Goal: Complete application form

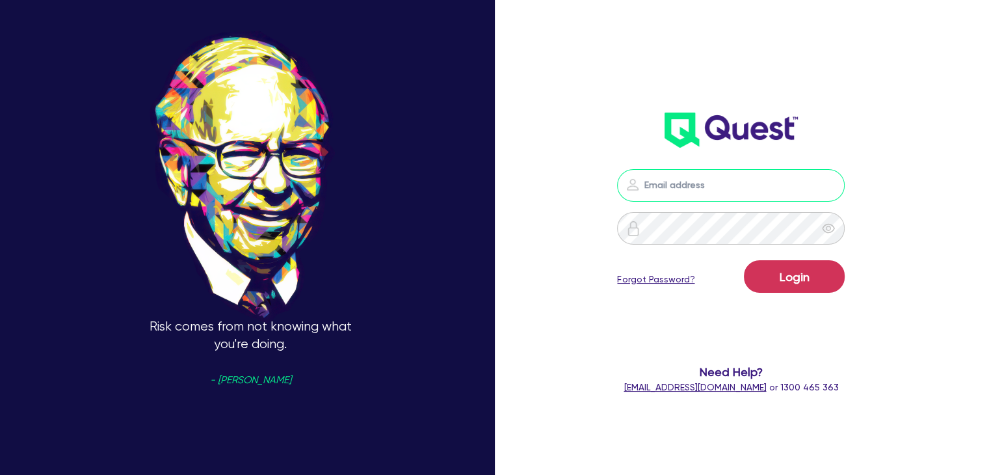
click at [693, 188] on input "email" at bounding box center [731, 185] width 228 height 33
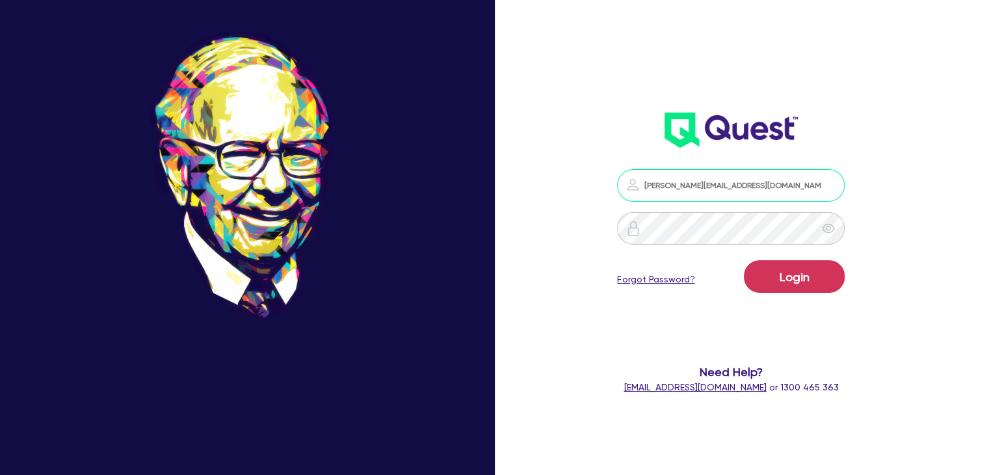
type input "[PERSON_NAME][EMAIL_ADDRESS][DOMAIN_NAME]"
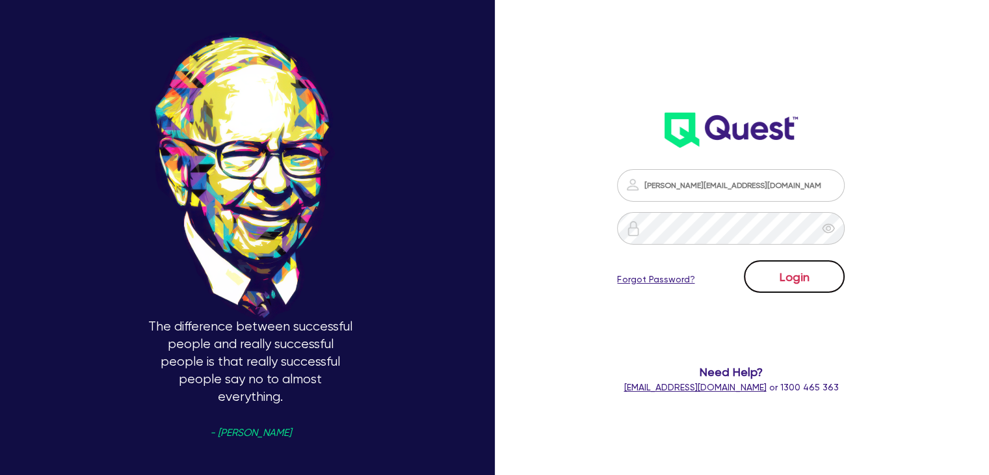
click at [810, 271] on button "Login" at bounding box center [794, 276] width 101 height 33
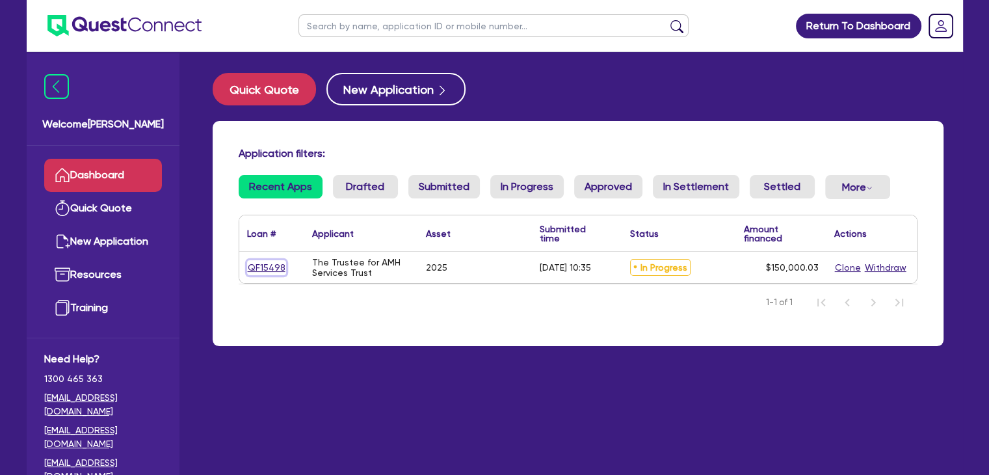
click at [255, 269] on link "QF15498" at bounding box center [266, 267] width 39 height 15
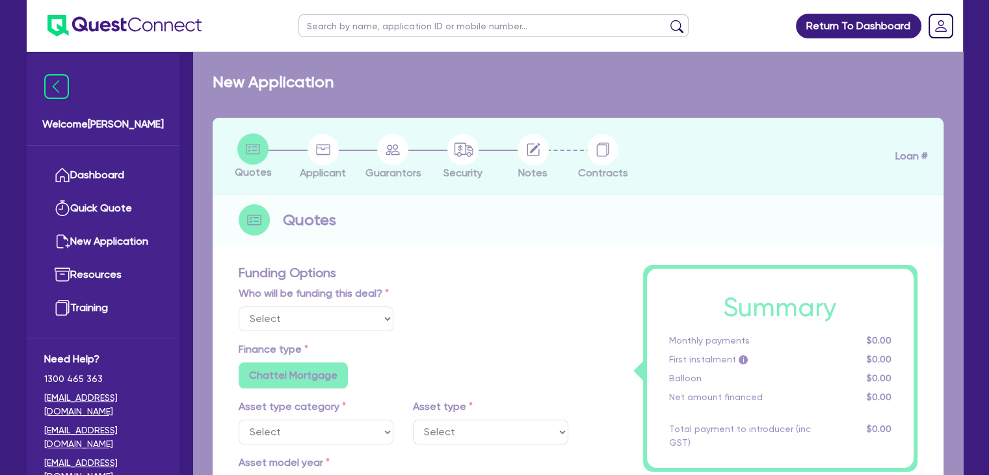
select select "Quest Finance - Own Book"
select select "TERTIARY_ASSETS"
type input "2025"
radio input "true"
type input "171,566.15"
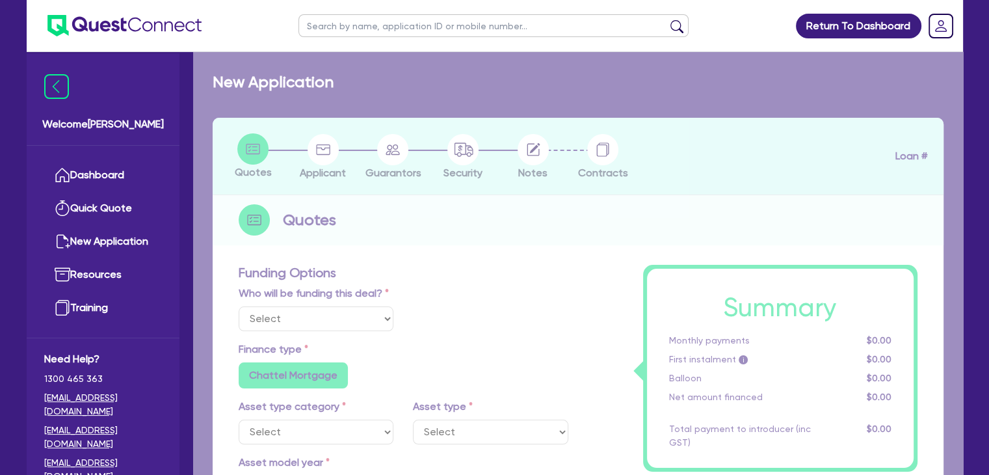
type input "21,566.12"
type input "4"
type input "6,000"
radio input "true"
type input "17.95"
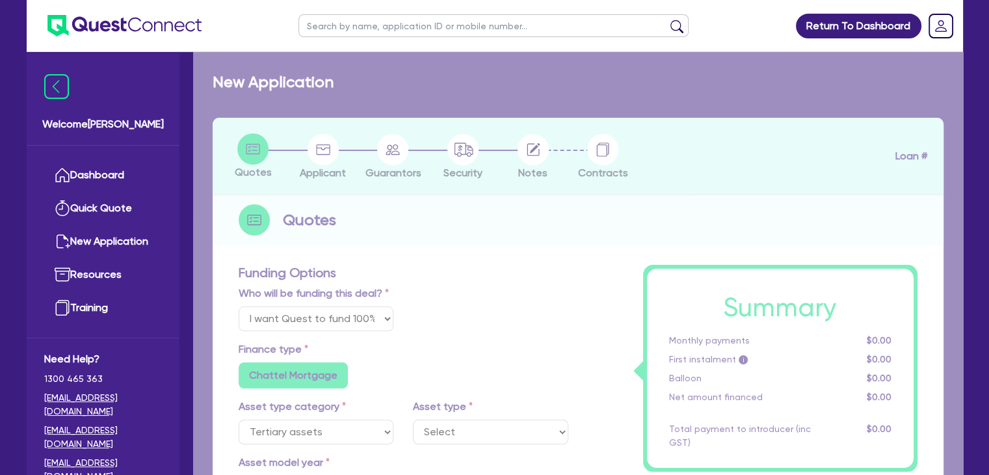
select select "IT_EQUIPMENT"
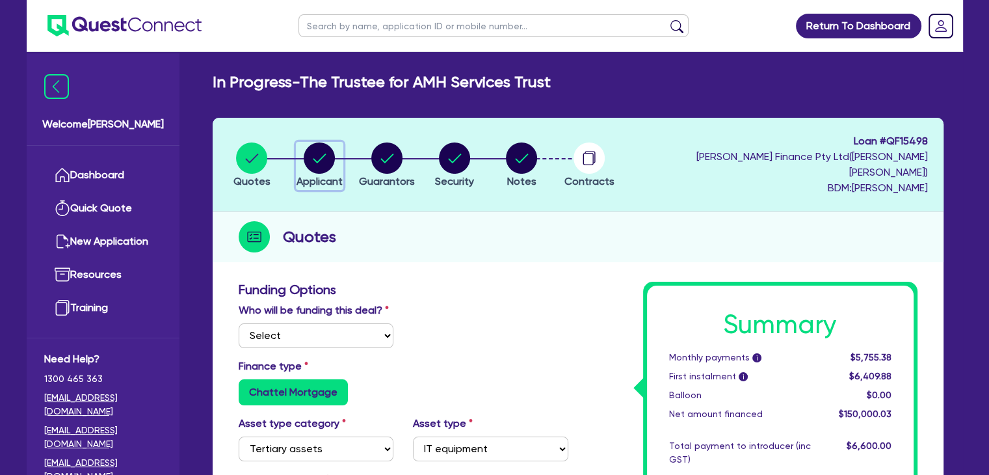
click at [322, 146] on circle "button" at bounding box center [319, 157] width 31 height 31
select select "TRUST"
select select "COMPANY"
select select "ARTS_RECREATION"
select select "GYMS"
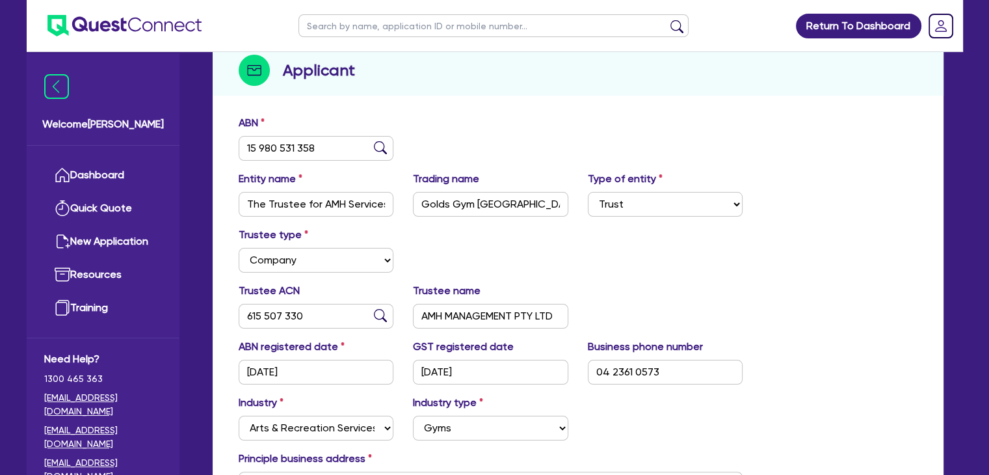
scroll to position [179, 0]
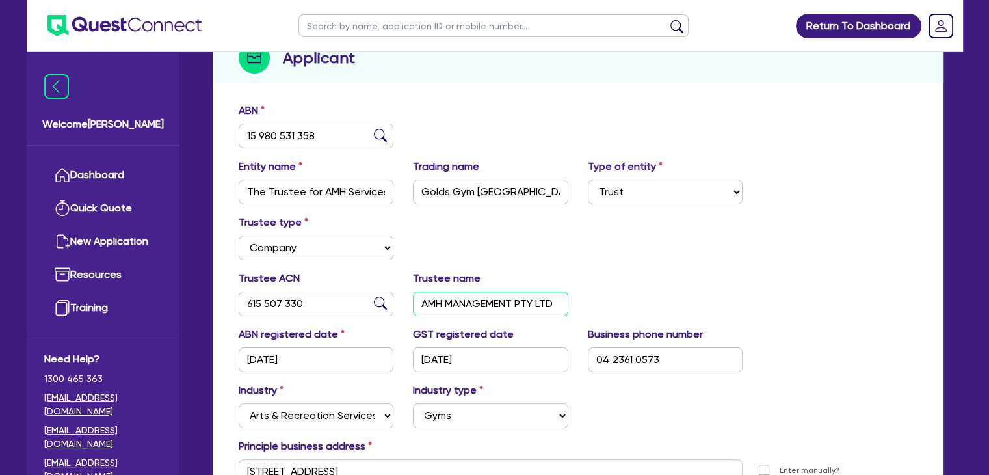
click at [516, 291] on input "AMH MANAGEMENT PTY LTD" at bounding box center [490, 303] width 155 height 25
type input "AMH SERVICES COMPANY PTY LTD"
drag, startPoint x: 307, startPoint y: 289, endPoint x: 208, endPoint y: 293, distance: 98.9
click at [208, 293] on div "Quotes Applicant [GEOGRAPHIC_DATA] Security Notes Contracts Loan # QF15498 [PER…" at bounding box center [578, 252] width 750 height 627
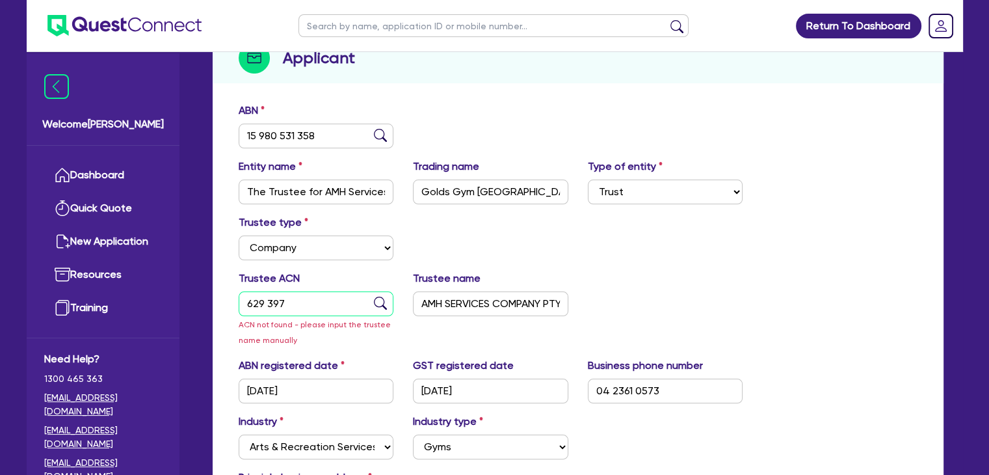
click at [294, 291] on input "629 397" at bounding box center [316, 303] width 155 height 25
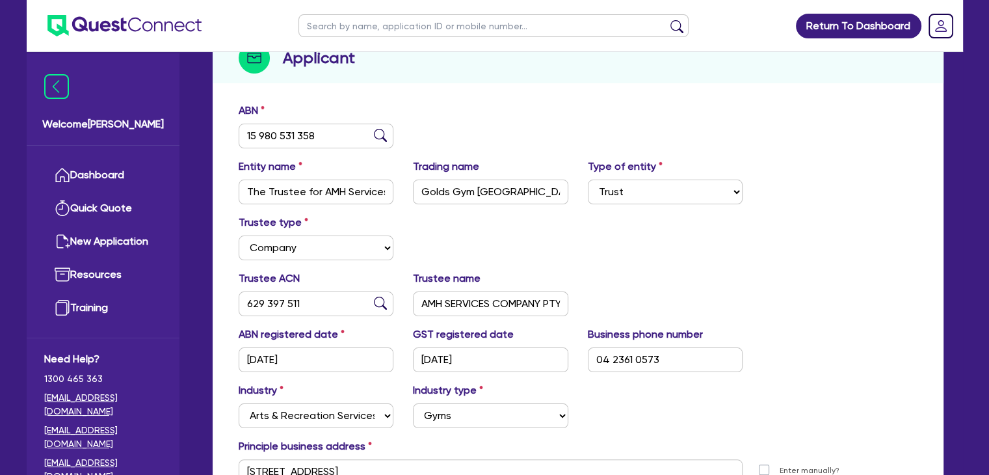
click at [375, 297] on img at bounding box center [380, 303] width 13 height 13
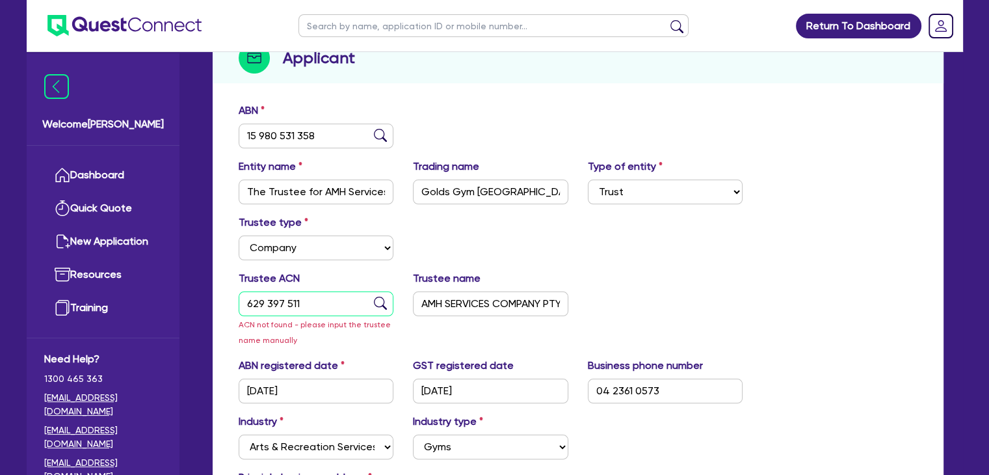
drag, startPoint x: 301, startPoint y: 287, endPoint x: 207, endPoint y: 298, distance: 94.2
click at [207, 298] on div "Quotes Applicant [GEOGRAPHIC_DATA] Security Notes Contracts Loan # QF15498 [PER…" at bounding box center [578, 289] width 750 height 701
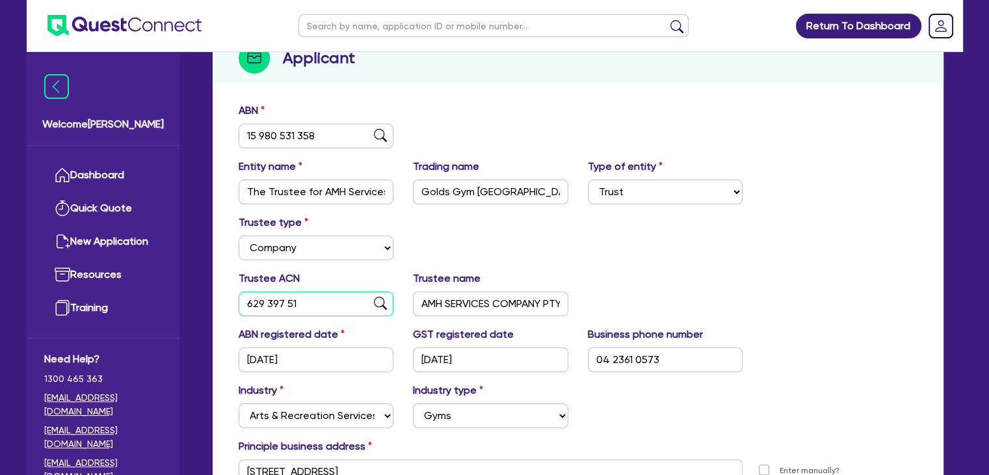
type input "629 397 511"
click at [378, 297] on img at bounding box center [380, 303] width 13 height 13
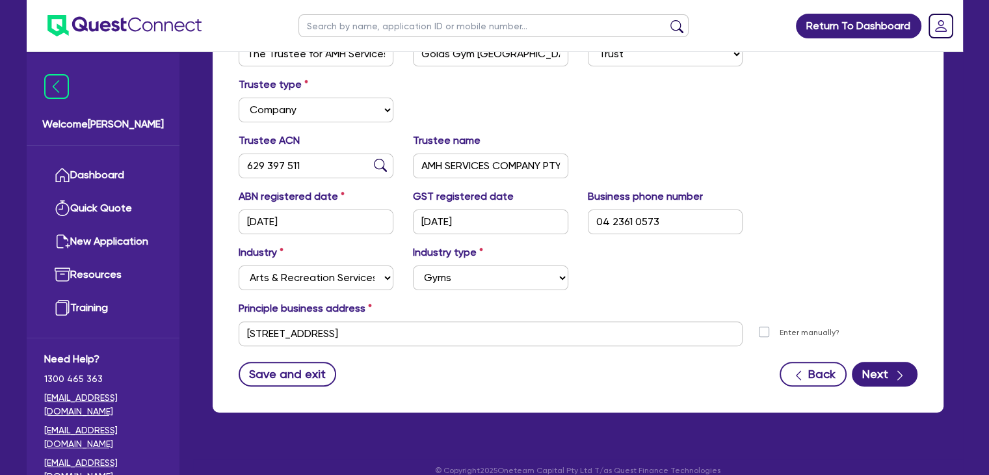
scroll to position [317, 0]
click at [877, 361] on button "Next" at bounding box center [885, 373] width 66 height 25
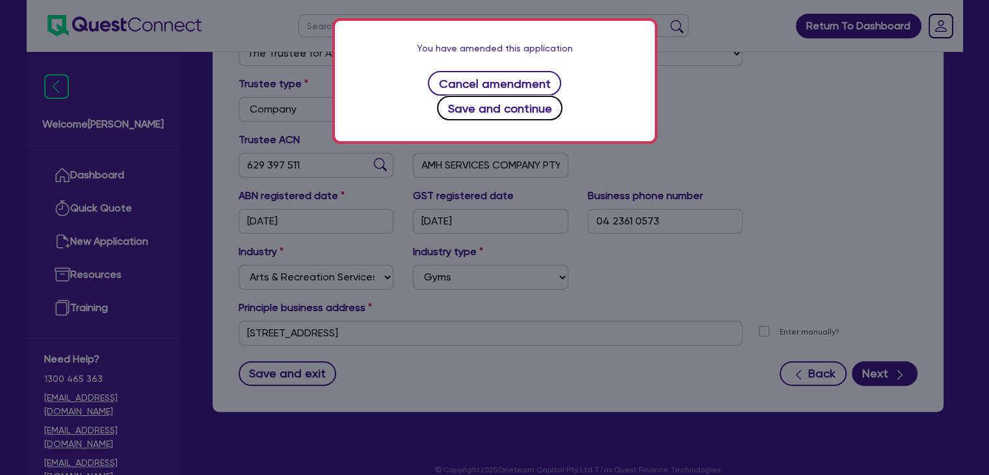
click at [522, 96] on button "Save and continue" at bounding box center [500, 108] width 126 height 25
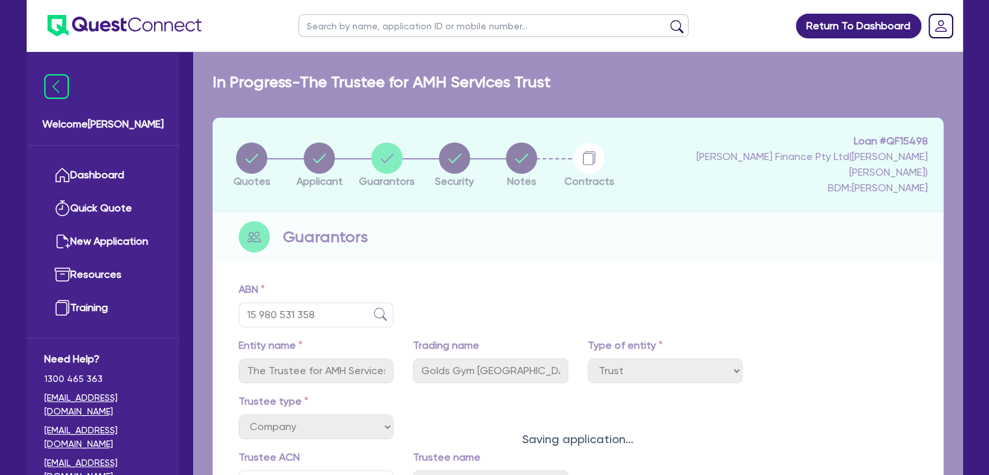
select select "MR"
select select "[GEOGRAPHIC_DATA]"
select select "MARRIED"
select select "PROPERTY"
select select "CASH"
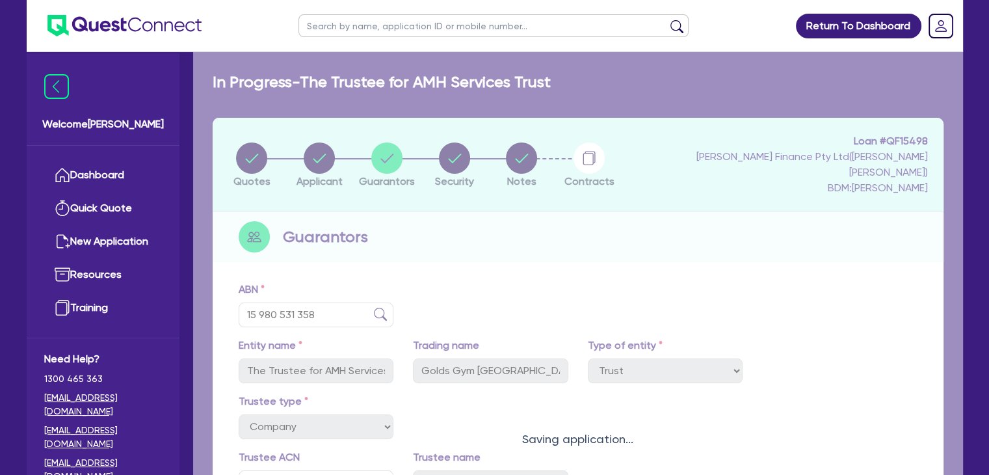
select select "VEHICLE"
select select "HOUSEHOLD_PERSONAL"
select select "CASH"
select select "OTHER"
select select "MORTGAGE"
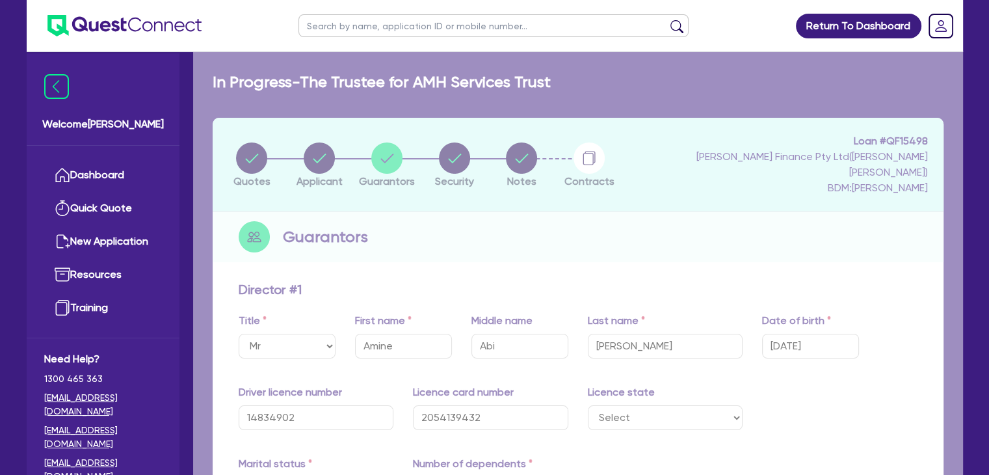
type input "4"
type input "0423 610 573"
type input "2,400,000"
type input "50,000"
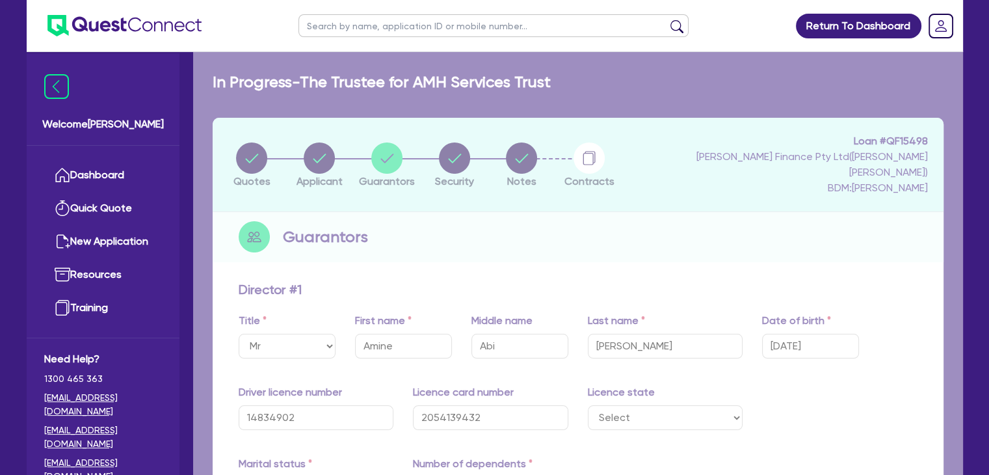
type input "150,000"
type input "175,000"
type input "1,125,000"
type input "1,576,000"
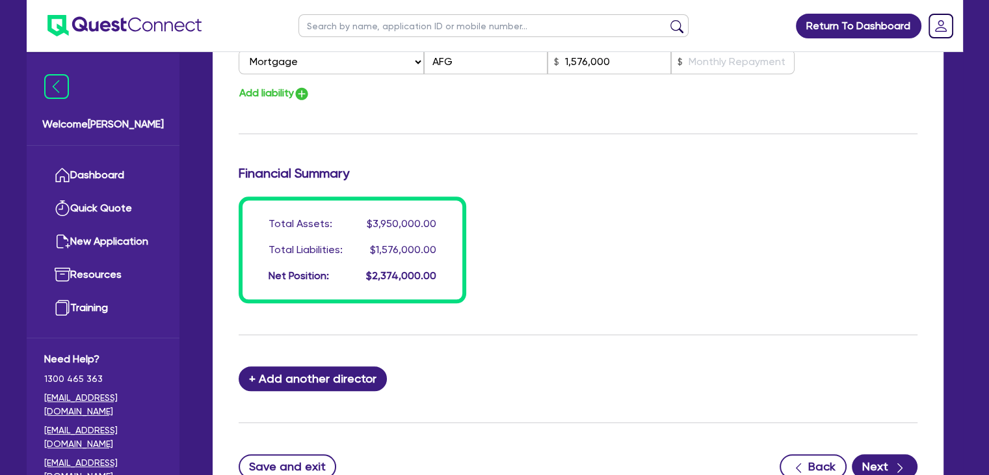
scroll to position [1182, 0]
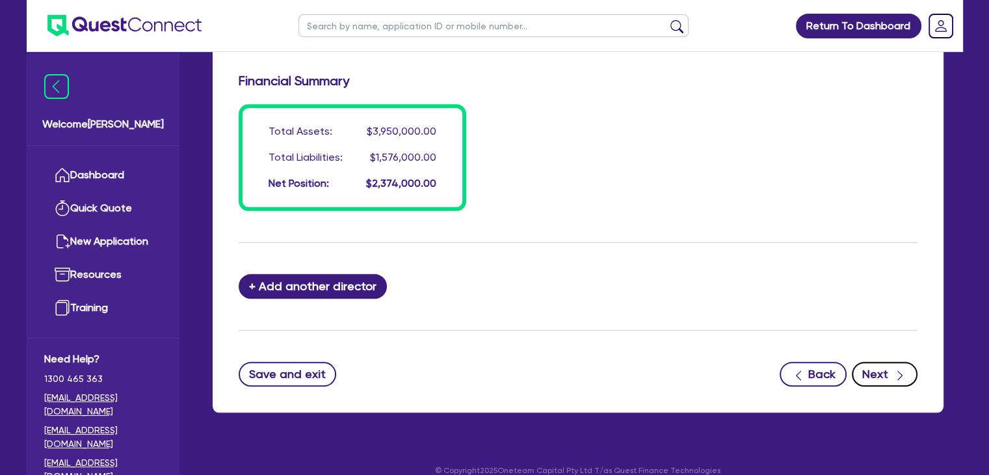
click at [882, 362] on button "Next" at bounding box center [885, 374] width 66 height 25
select select "TERTIARY_ASSETS"
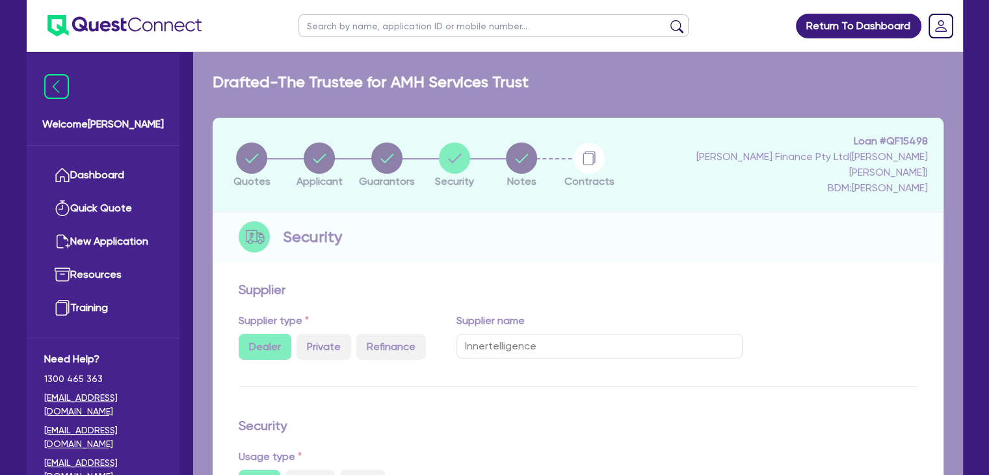
select select "IT_EQUIPMENT"
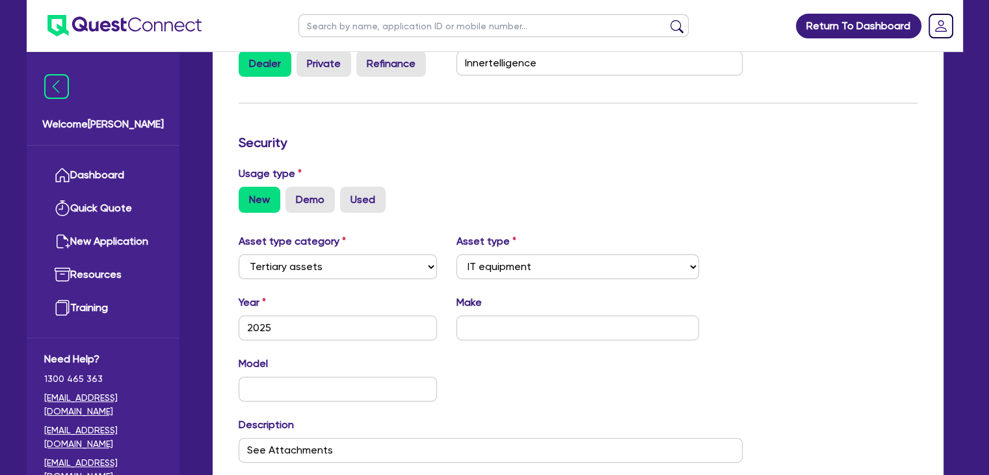
scroll to position [471, 0]
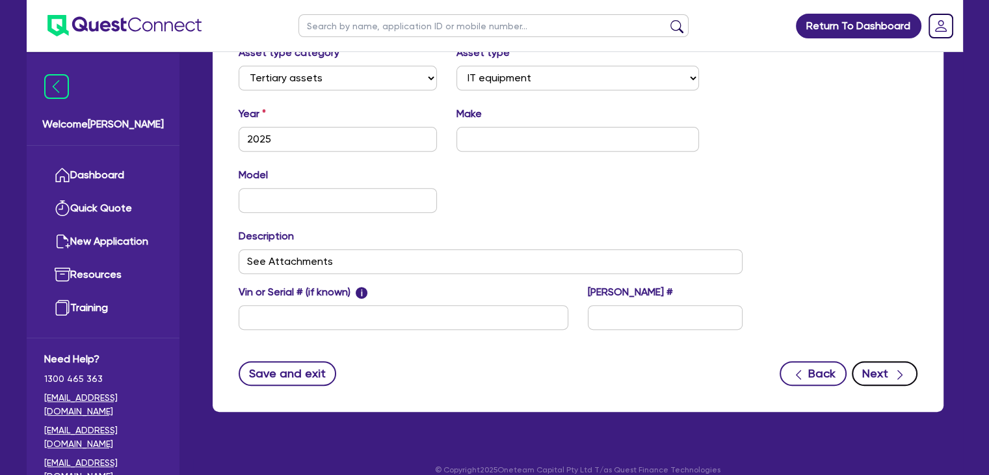
click at [884, 361] on button "Next" at bounding box center [885, 373] width 66 height 25
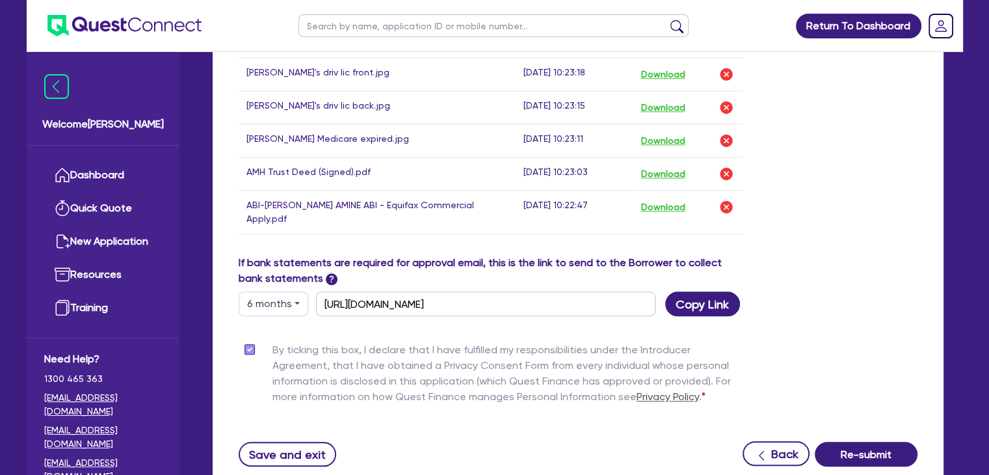
scroll to position [1327, 0]
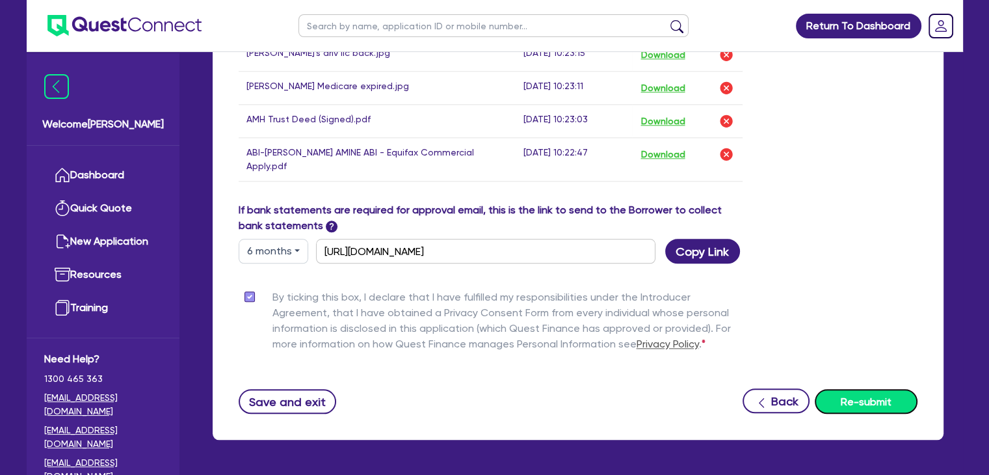
click at [849, 389] on button "Re-submit" at bounding box center [866, 401] width 103 height 25
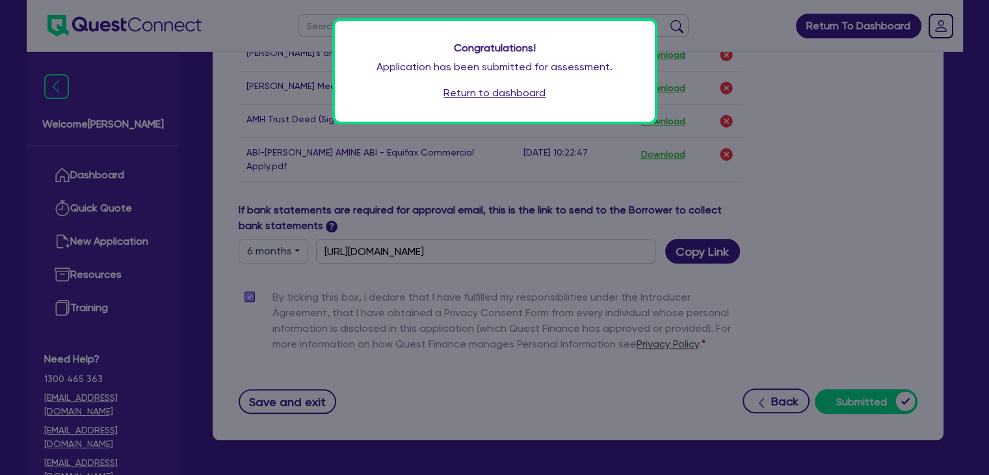
drag, startPoint x: 849, startPoint y: 353, endPoint x: 728, endPoint y: 442, distance: 150.7
click at [728, 442] on div "Congratulations! Application has been submitted for assessment. Return to dashb…" at bounding box center [494, 237] width 989 height 475
